Goal: Transaction & Acquisition: Download file/media

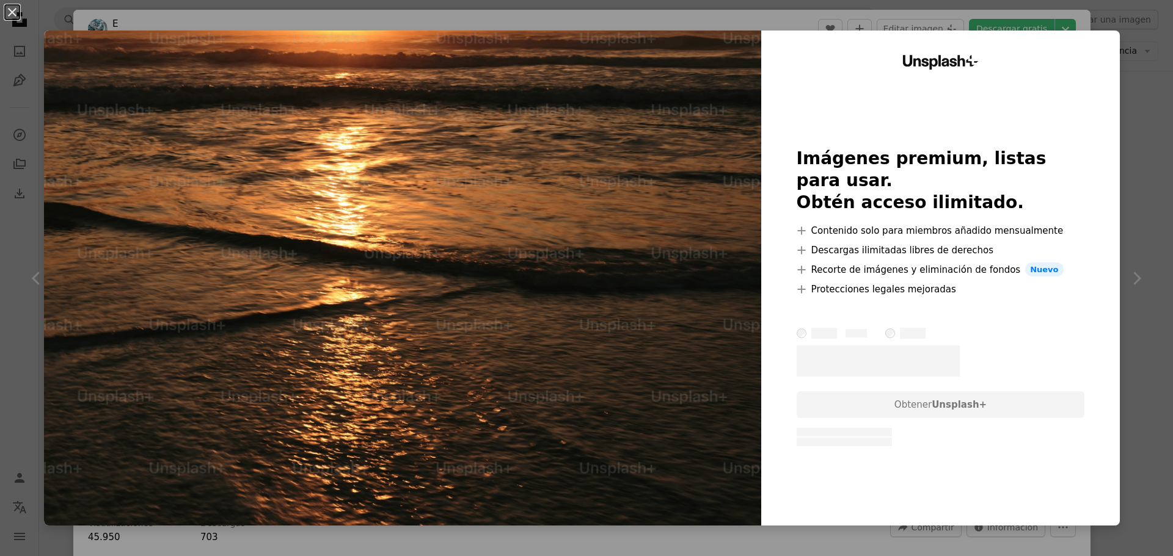
scroll to position [1861, 0]
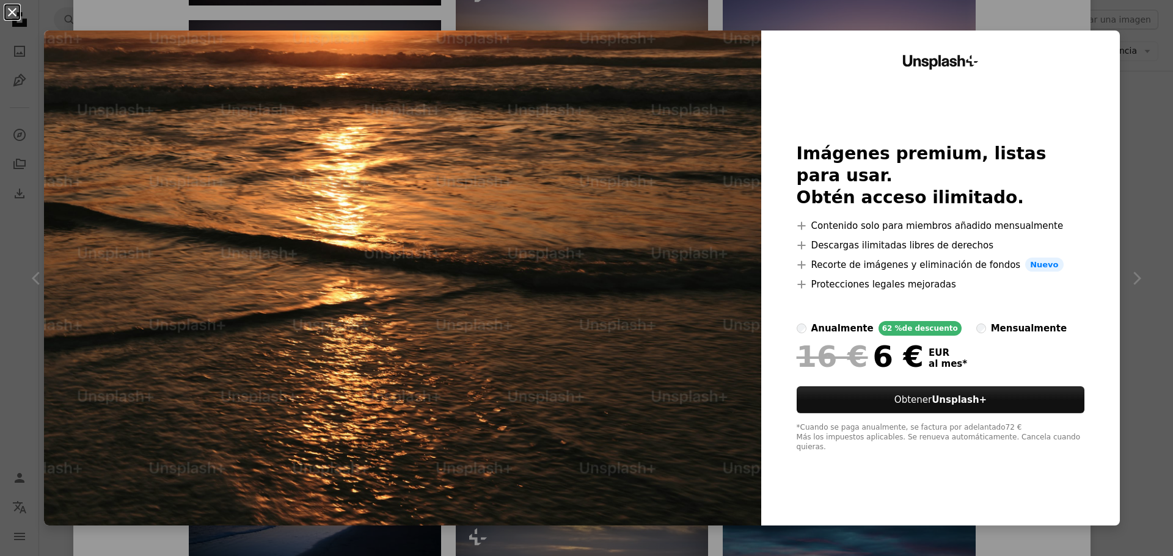
click at [10, 12] on button "An X shape" at bounding box center [12, 12] width 15 height 15
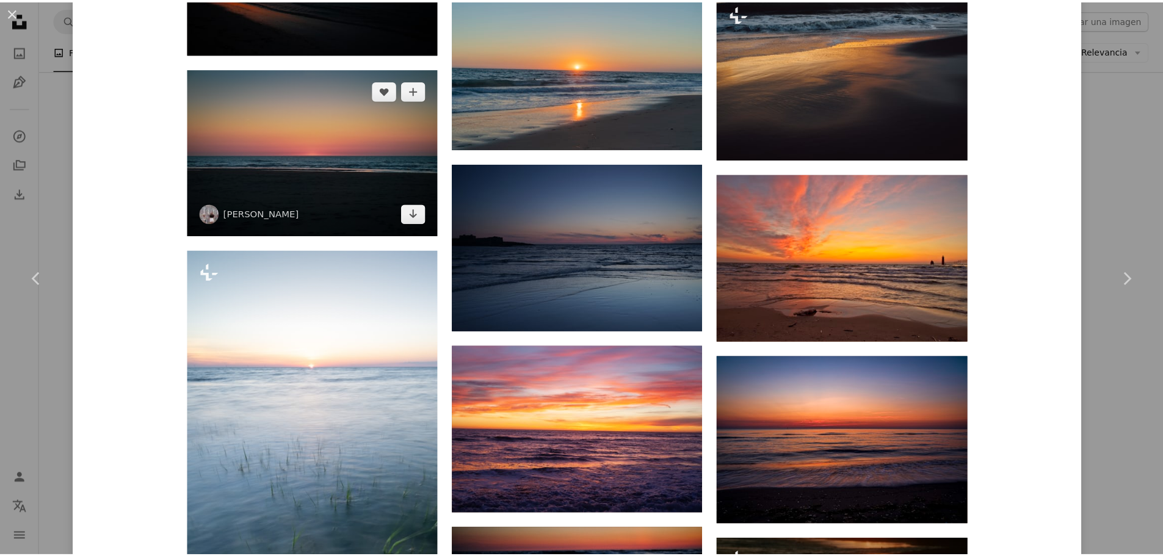
scroll to position [2655, 0]
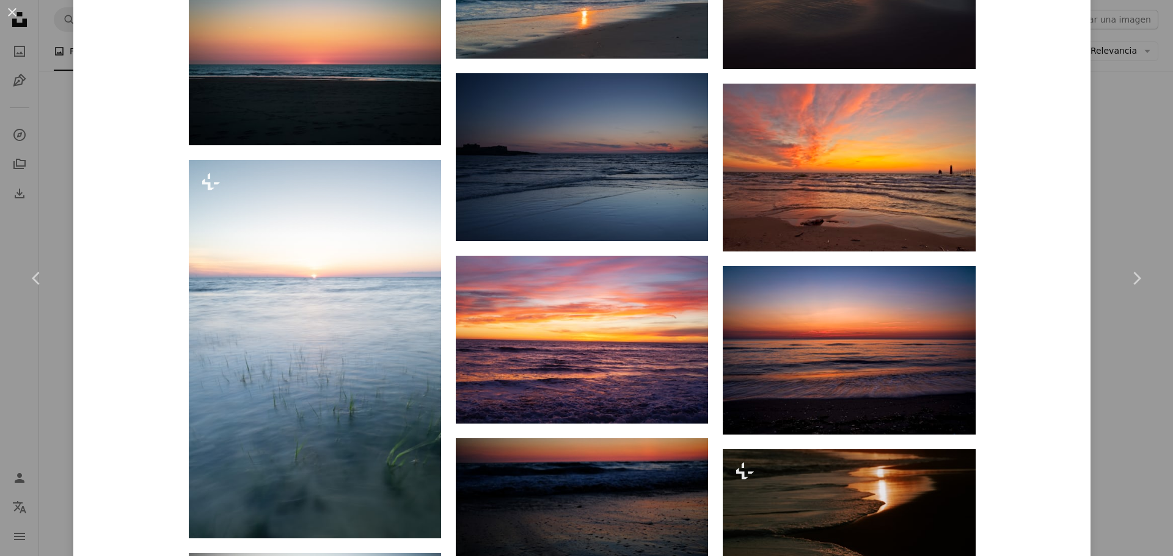
click at [12, 10] on button "An X shape" at bounding box center [12, 12] width 15 height 15
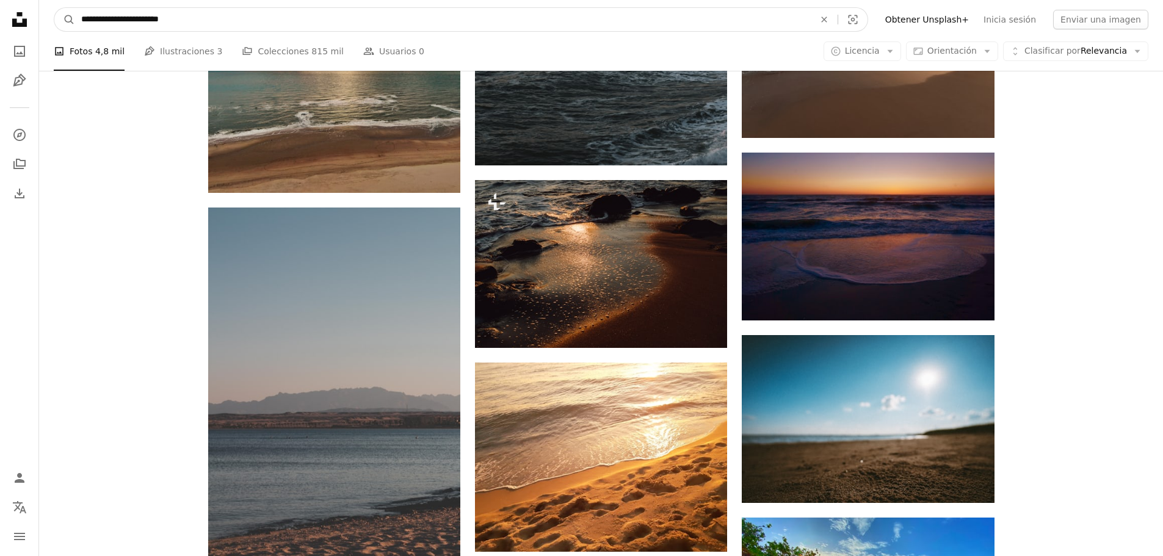
click at [119, 21] on input "**********" at bounding box center [443, 19] width 736 height 23
type input "**********"
click button "A magnifying glass" at bounding box center [64, 19] width 21 height 23
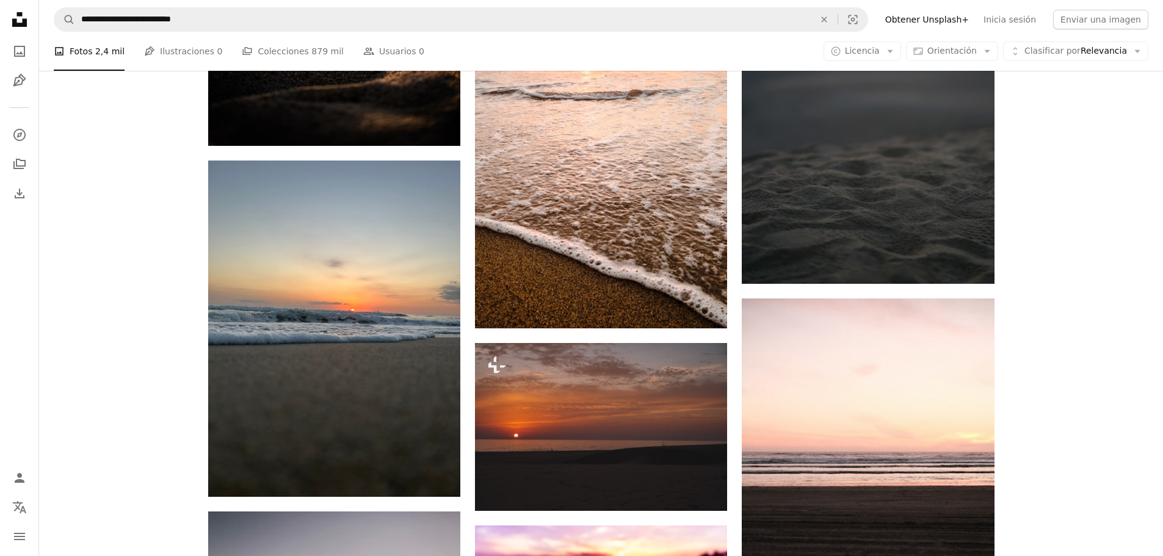
scroll to position [794, 0]
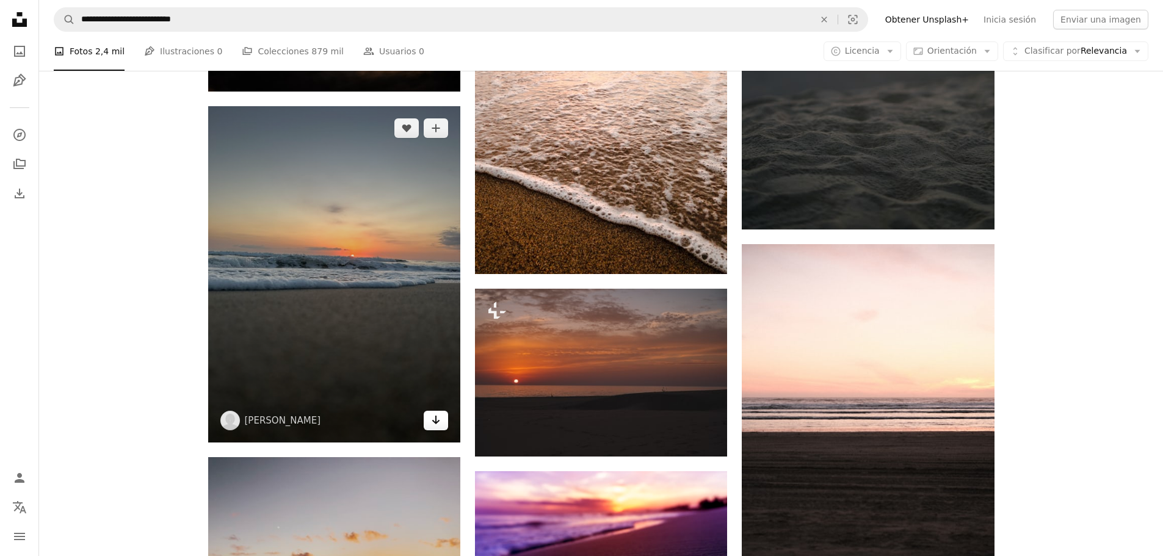
click at [435, 424] on icon "Descargar" at bounding box center [436, 420] width 8 height 9
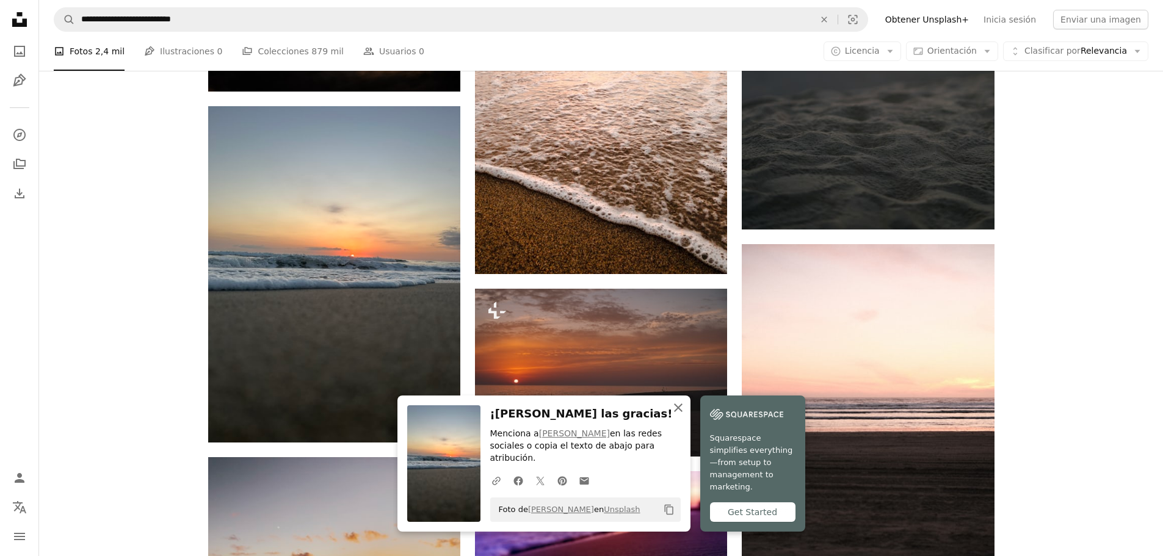
click at [678, 412] on icon "button" at bounding box center [678, 408] width 9 height 9
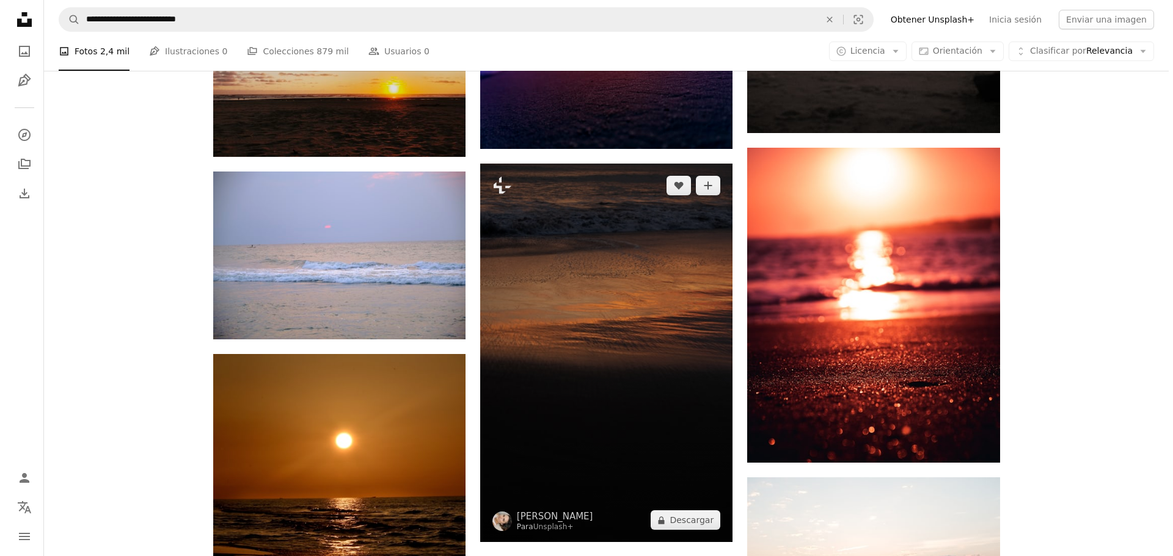
scroll to position [1282, 0]
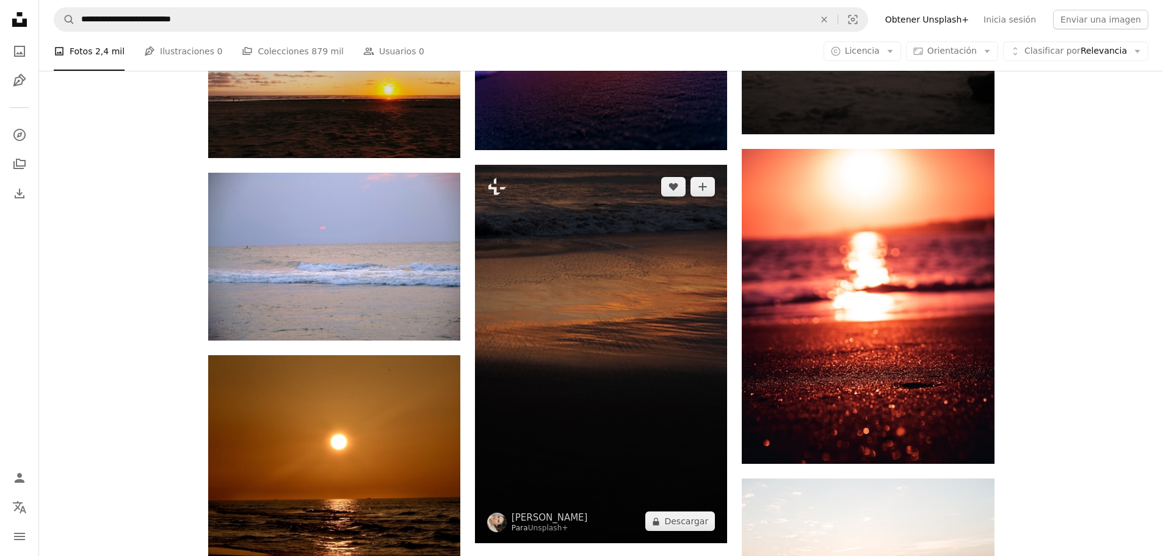
click at [655, 252] on img at bounding box center [601, 354] width 252 height 379
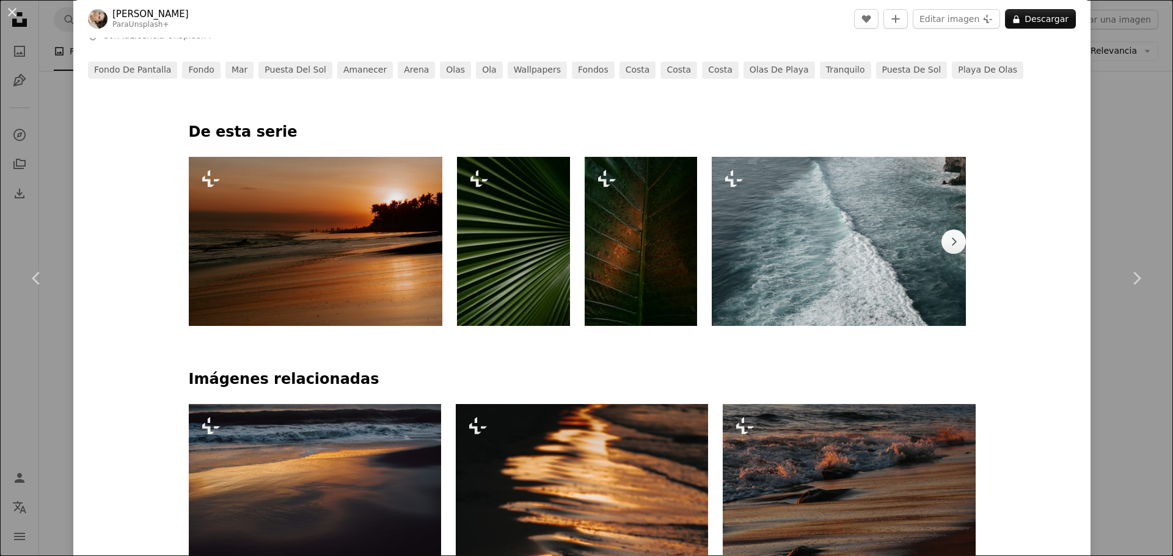
scroll to position [550, 0]
click at [335, 213] on img at bounding box center [316, 242] width 254 height 169
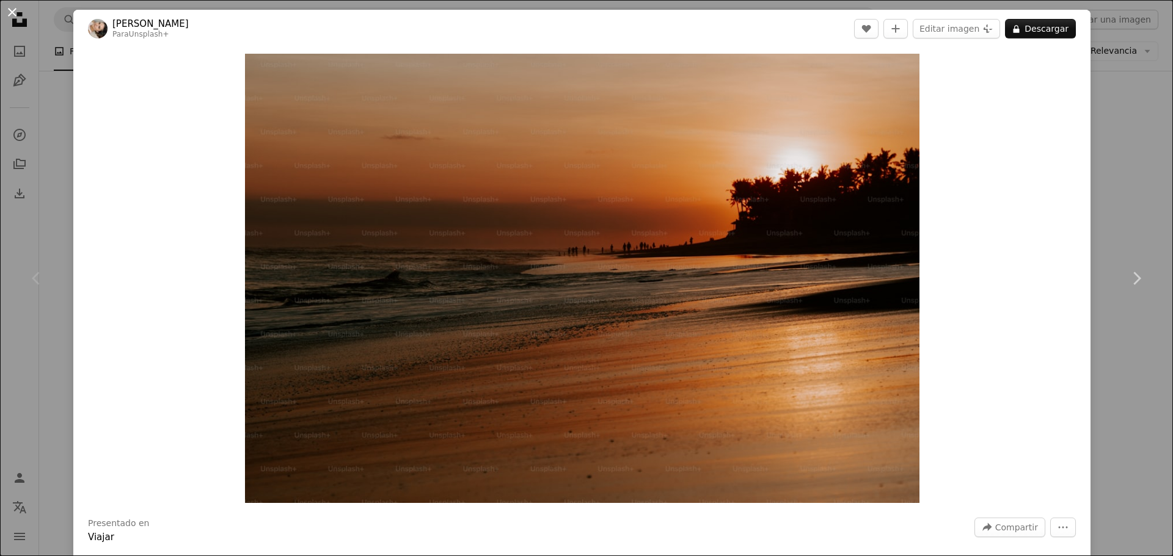
click at [12, 11] on button "An X shape" at bounding box center [12, 12] width 15 height 15
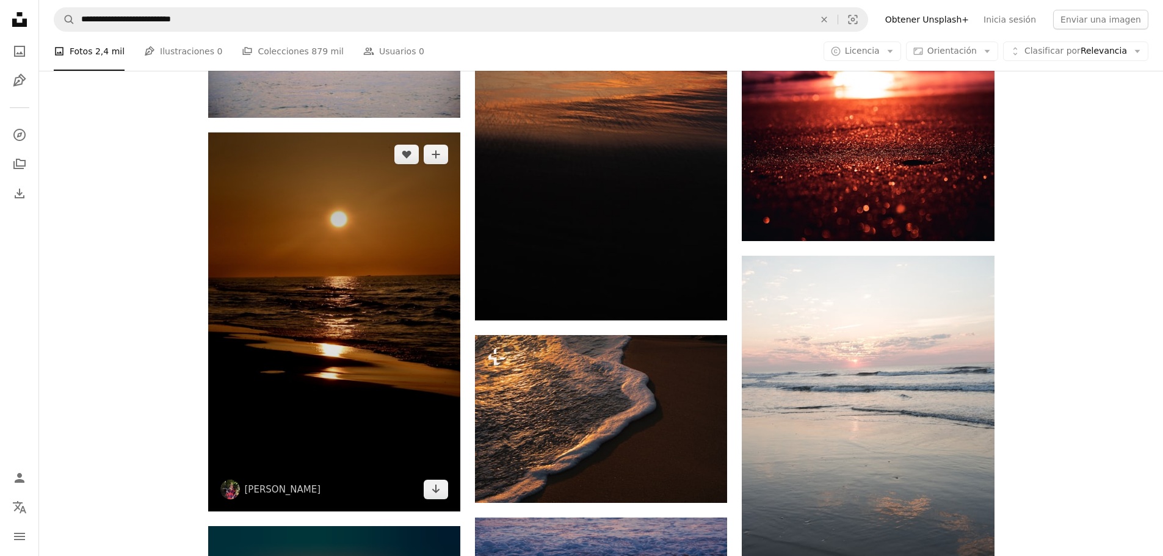
scroll to position [1527, 0]
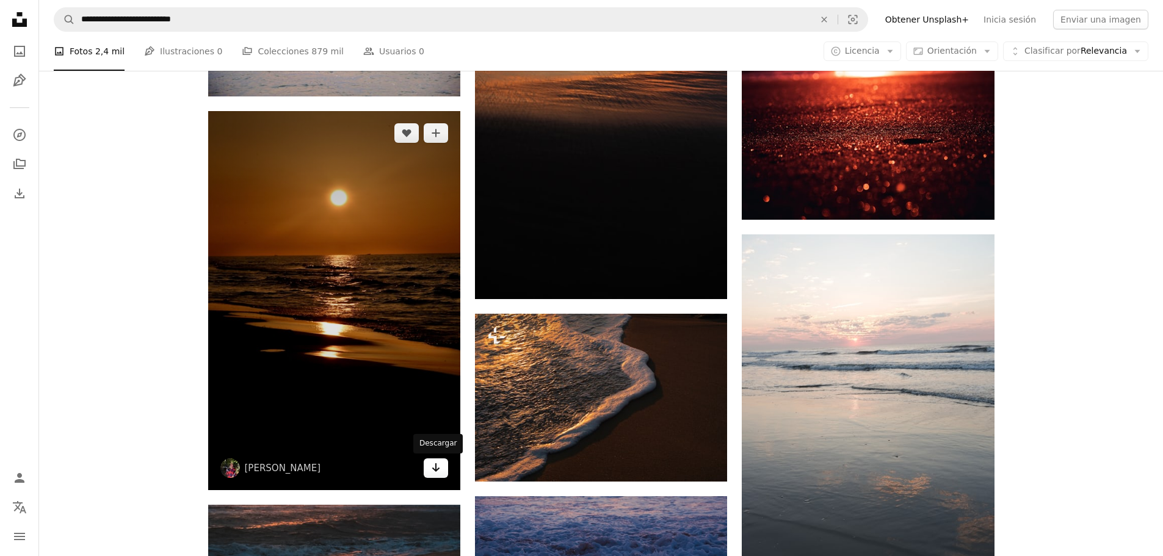
click at [434, 473] on icon "Arrow pointing down" at bounding box center [436, 467] width 10 height 15
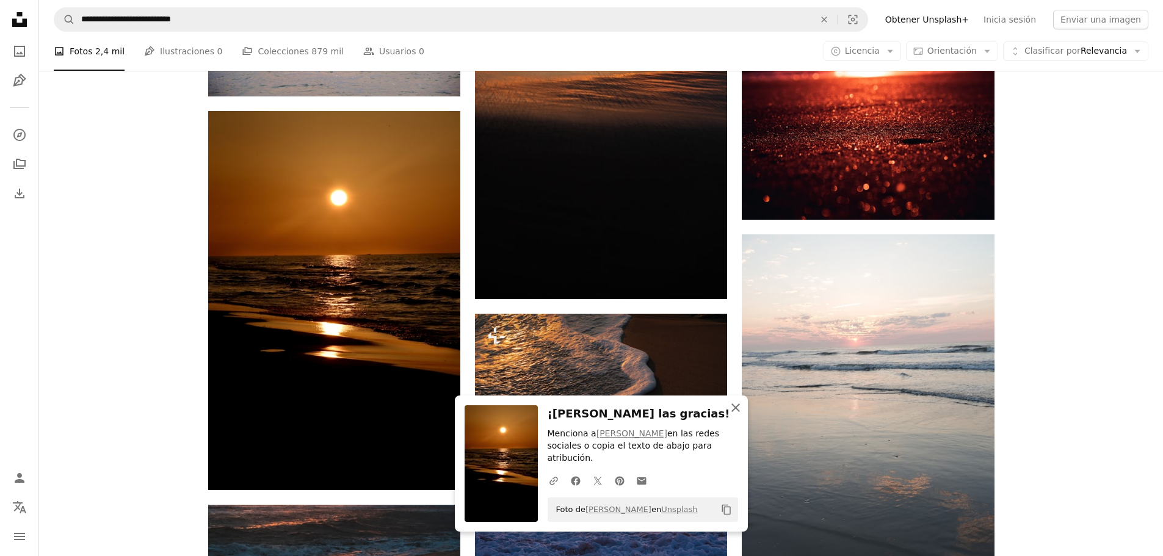
click at [735, 412] on icon "button" at bounding box center [736, 408] width 9 height 9
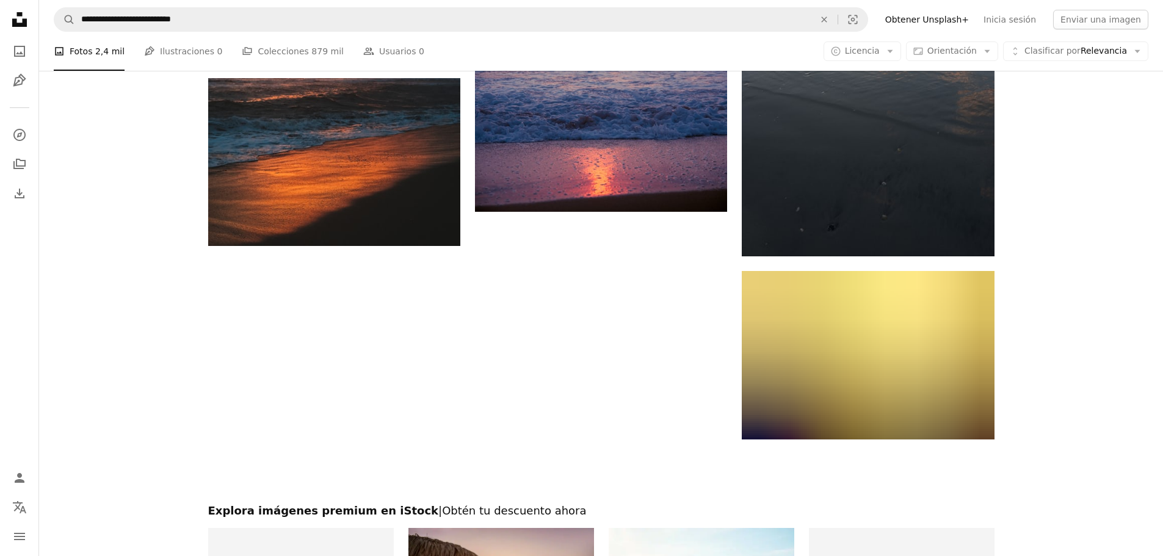
scroll to position [1954, 0]
